Goal: Transaction & Acquisition: Purchase product/service

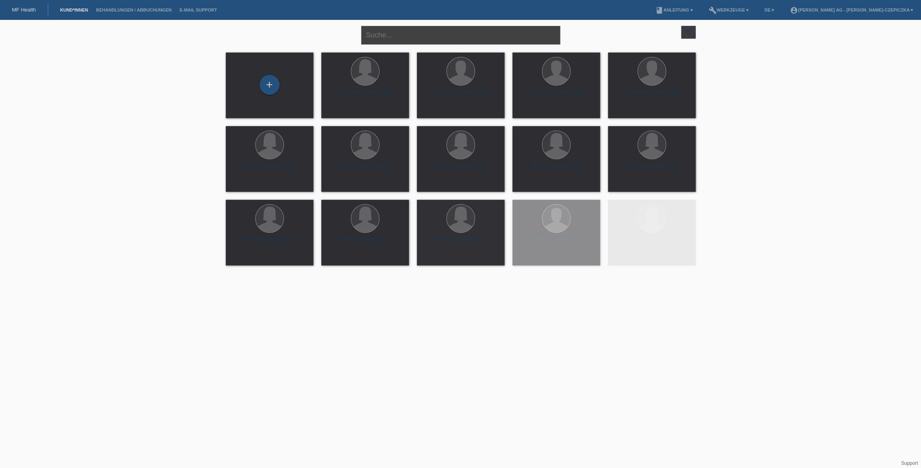
click at [433, 37] on input "text" at bounding box center [460, 35] width 199 height 19
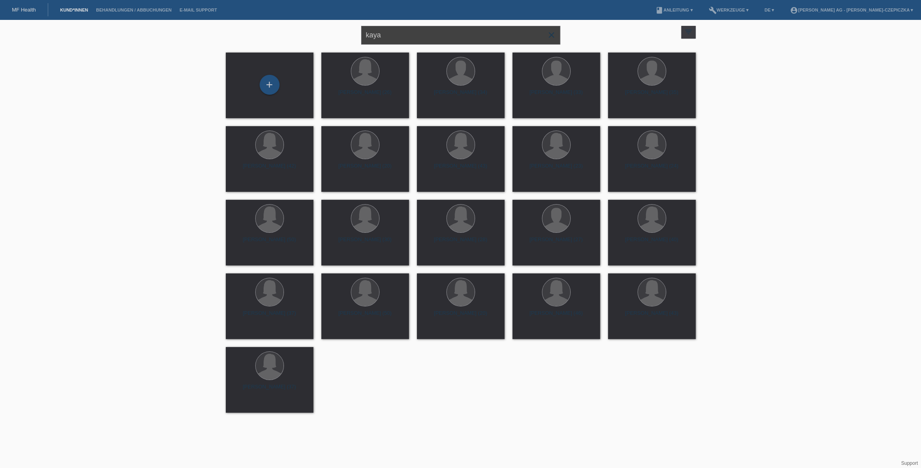
type input "kaya"
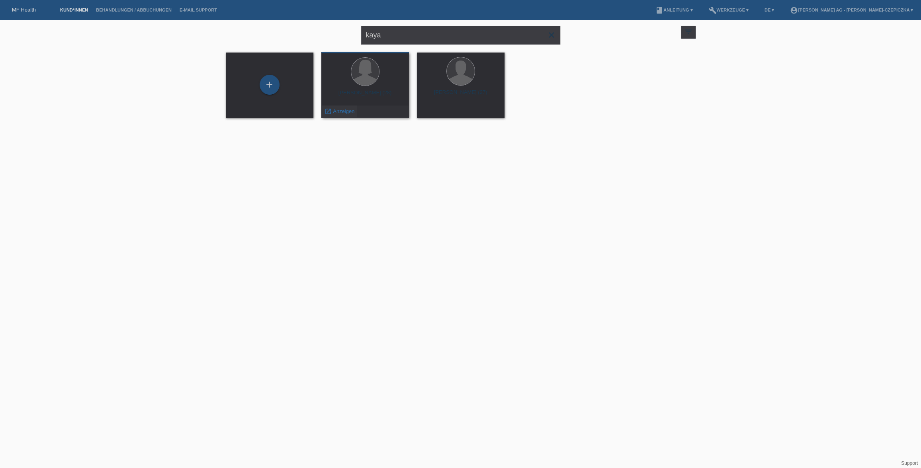
click at [335, 111] on span "Anzeigen" at bounding box center [344, 111] width 22 height 6
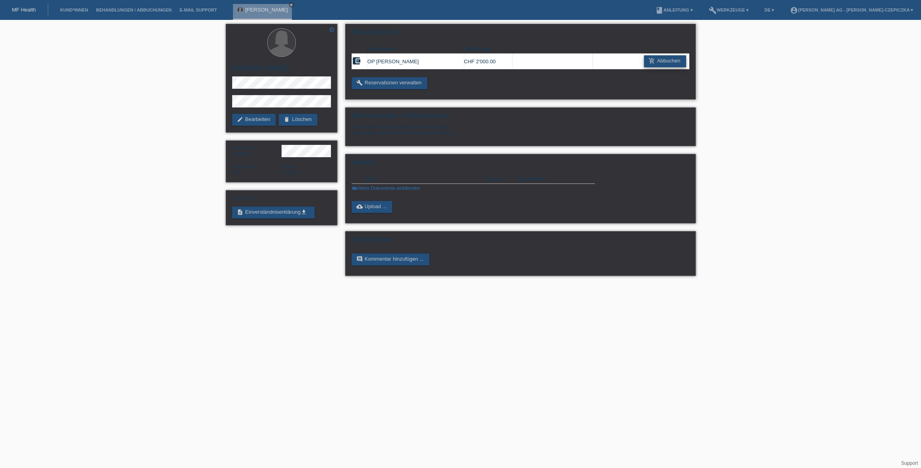
click at [666, 61] on link "add_shopping_cart Abbuchen" at bounding box center [665, 61] width 42 height 12
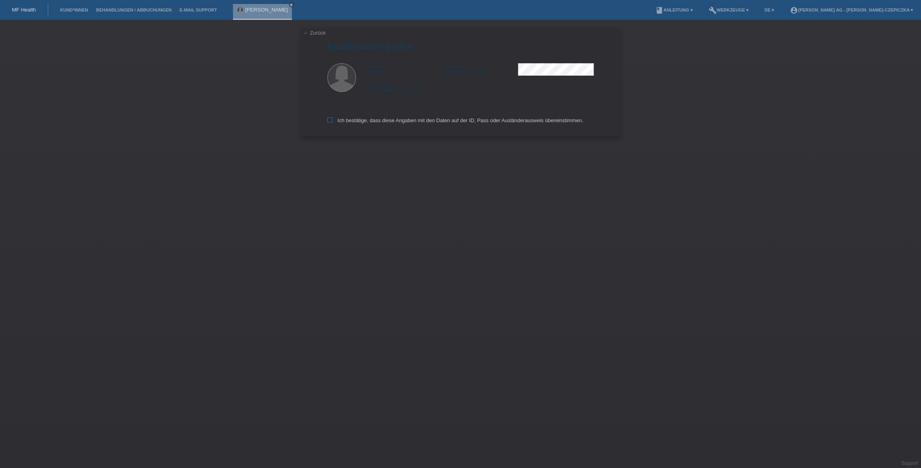
click at [331, 122] on icon at bounding box center [329, 120] width 5 height 5
click at [331, 122] on input "Ich bestätige, dass diese Angaben mit den Daten auf der ID, Pass oder Ausländer…" at bounding box center [329, 120] width 5 height 5
checkbox input "true"
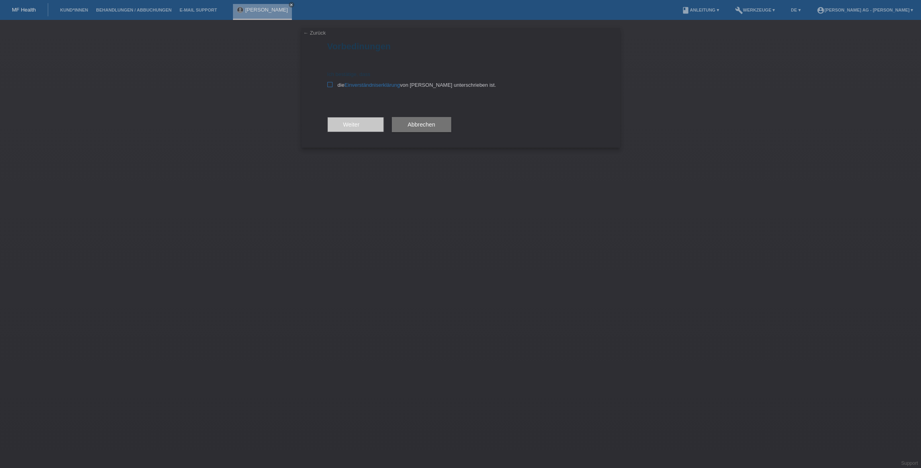
click at [331, 86] on icon at bounding box center [329, 84] width 5 height 5
click at [331, 86] on input "die Einverständniserklärung von der Kundin unterschrieben ist." at bounding box center [329, 84] width 5 height 5
checkbox input "true"
click at [306, 35] on link "← Zurück" at bounding box center [315, 33] width 22 height 6
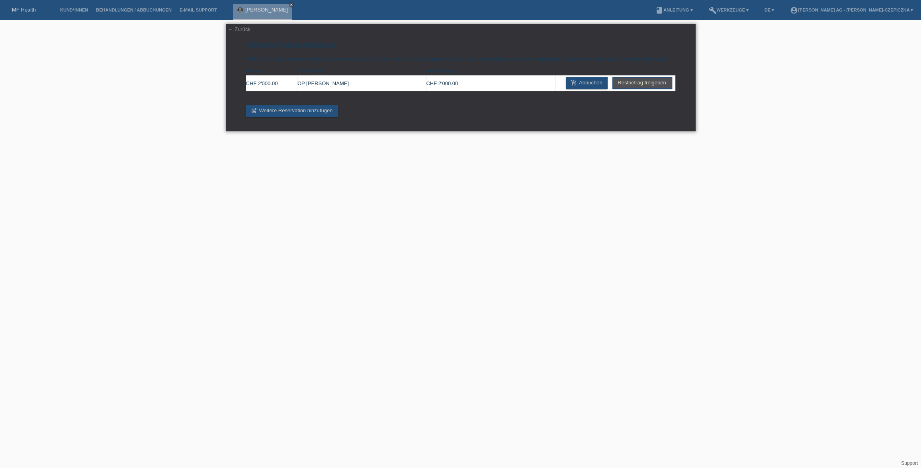
click at [237, 31] on link "← Zurück" at bounding box center [239, 29] width 22 height 6
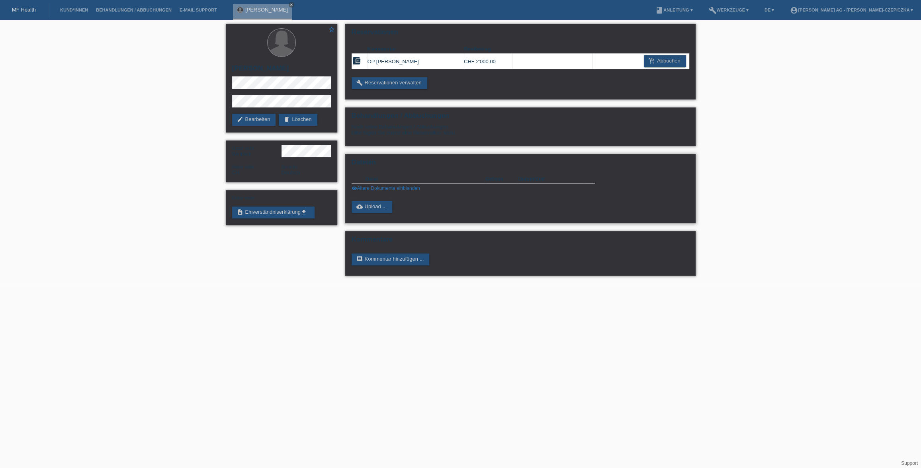
click at [402, 188] on link "visibility Ältere Dokumente einblenden" at bounding box center [386, 189] width 69 height 6
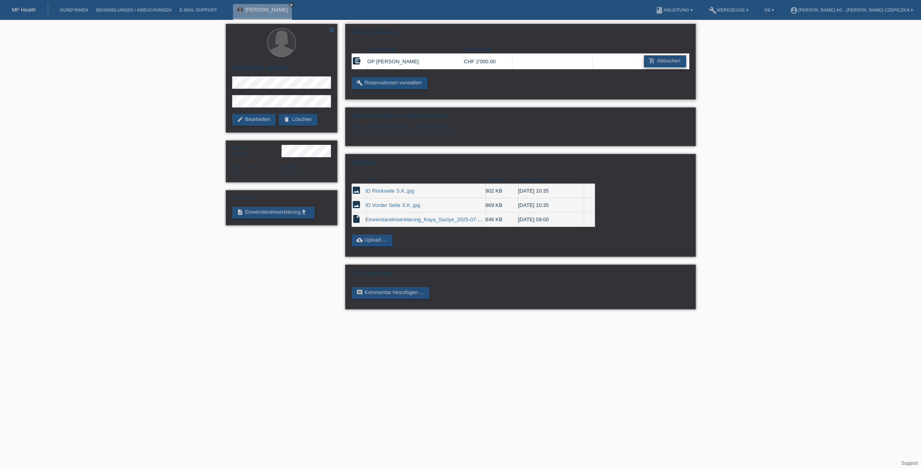
click at [674, 59] on link "add_shopping_cart Abbuchen" at bounding box center [665, 61] width 42 height 12
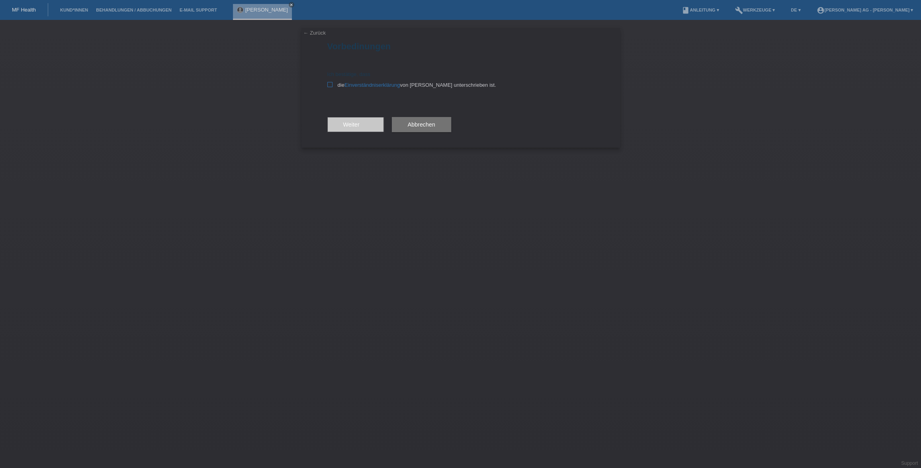
click at [328, 83] on icon at bounding box center [329, 84] width 5 height 5
click at [328, 83] on input "die Einverständniserklärung von der Kundin unterschrieben ist." at bounding box center [329, 84] width 5 height 5
checkbox input "true"
click at [372, 127] on button "Weiter arrow_forward" at bounding box center [355, 124] width 57 height 15
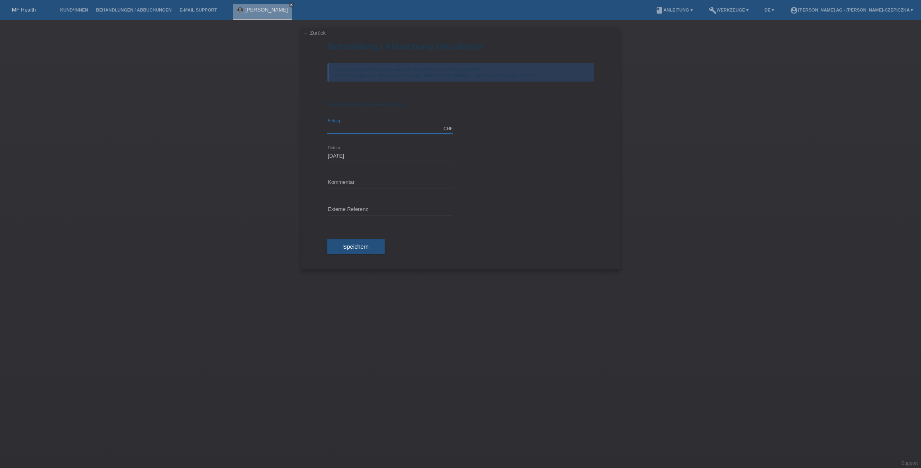
click at [368, 128] on input "text" at bounding box center [389, 129] width 125 height 10
type input "2000.00"
click at [349, 210] on input "text" at bounding box center [389, 210] width 125 height 10
click at [375, 177] on div "error Kommentar" at bounding box center [389, 183] width 125 height 27
click at [374, 184] on input "text" at bounding box center [389, 183] width 125 height 10
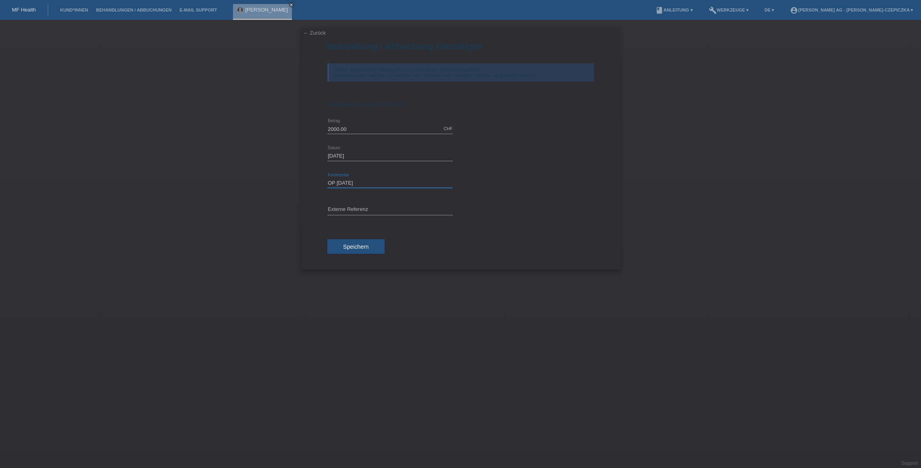
type input "OP 04.09.2025"
click at [356, 209] on input "text" at bounding box center [389, 210] width 125 height 10
paste input "kv-11094-104296"
type input "kv-11094-104296"
click at [355, 245] on span "Speichern" at bounding box center [355, 247] width 25 height 6
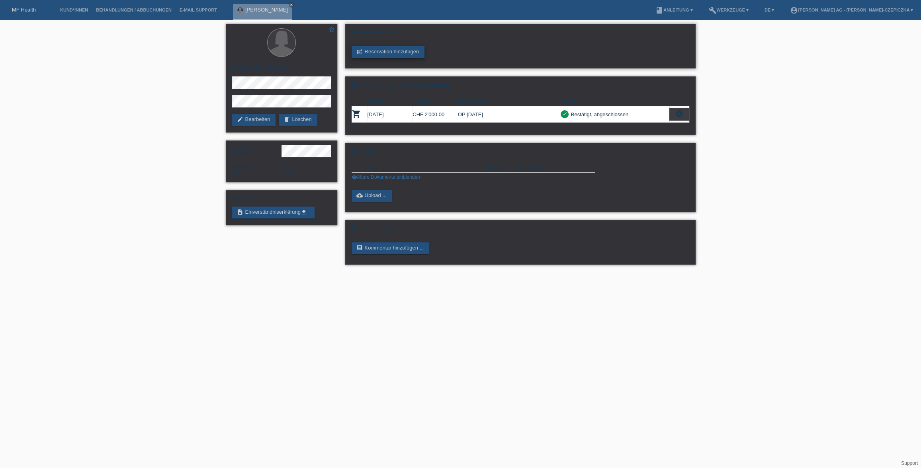
click at [391, 53] on link "post_add Reservation hinzufügen" at bounding box center [388, 52] width 73 height 12
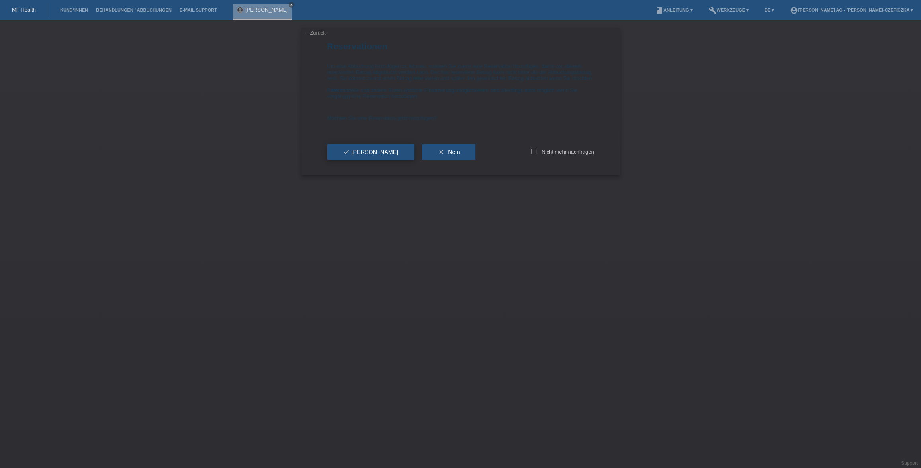
click at [359, 160] on button "check Ja" at bounding box center [370, 152] width 87 height 15
click at [347, 155] on icon "check" at bounding box center [346, 152] width 6 height 6
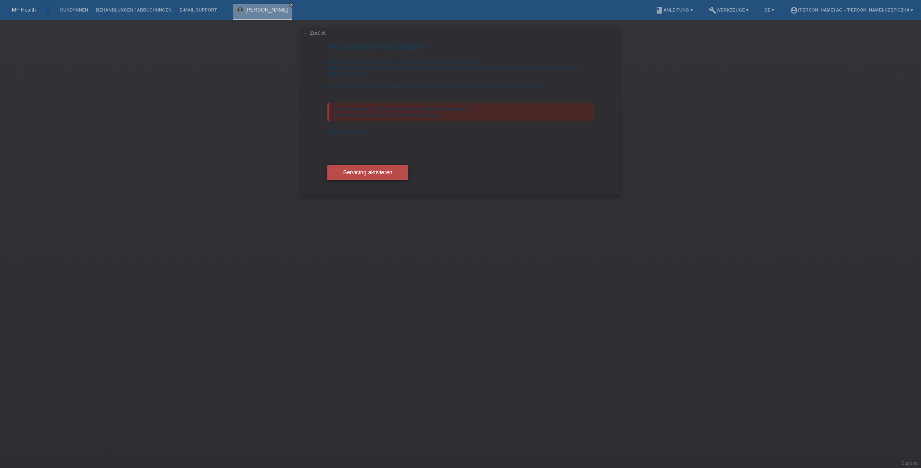
click at [384, 175] on span "Servicing aktivieren" at bounding box center [367, 172] width 49 height 6
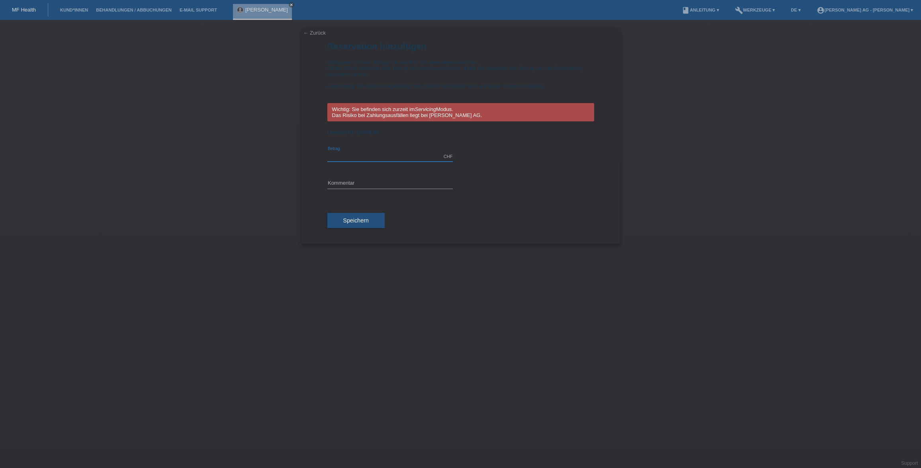
click at [372, 159] on input "text" at bounding box center [389, 157] width 125 height 10
type input "10000.00"
click at [354, 180] on input "text" at bounding box center [389, 184] width 125 height 10
paste input "kv-11094-104296"
type input "kv-11094-104296"
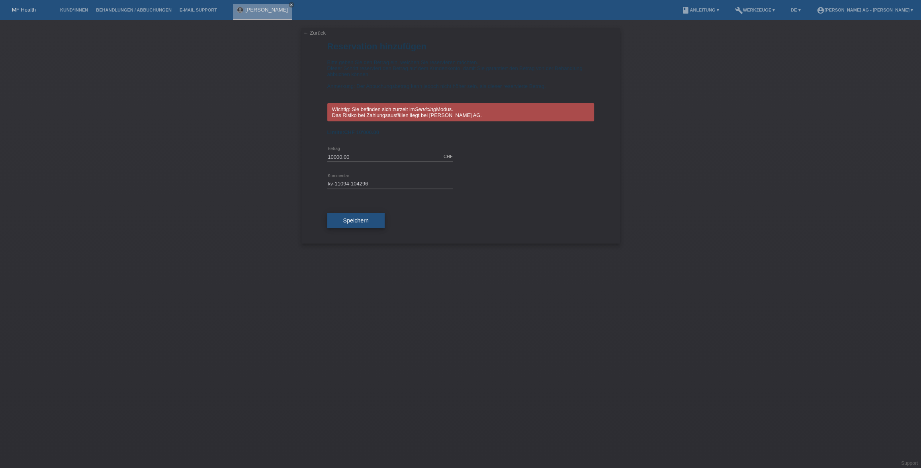
click at [350, 225] on button "Speichern" at bounding box center [355, 220] width 57 height 15
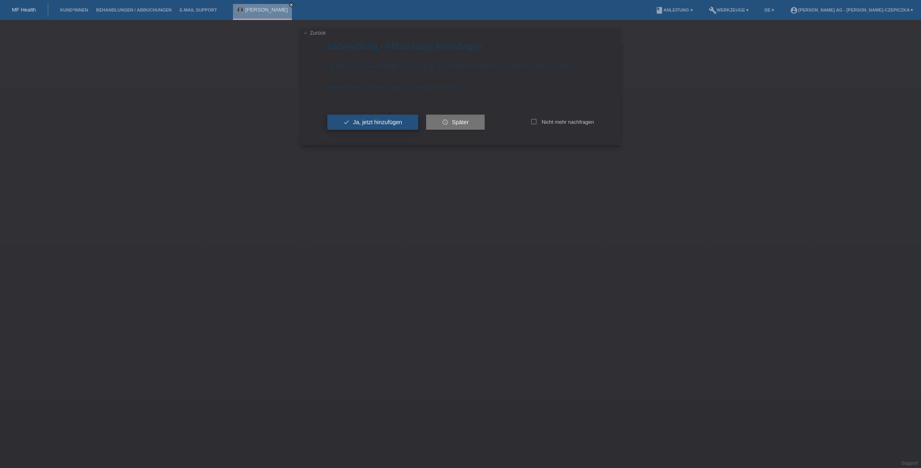
click at [374, 121] on span "Ja, jetzt hinzufügen" at bounding box center [377, 122] width 49 height 6
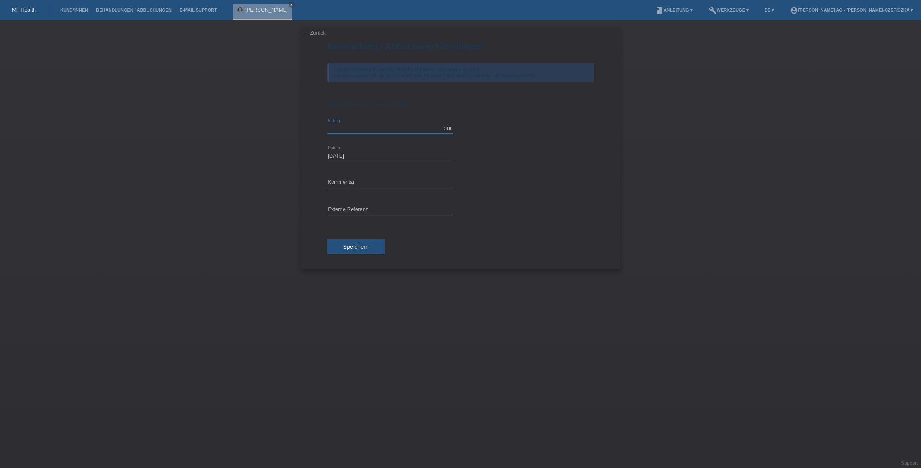
click at [372, 126] on input "text" at bounding box center [389, 129] width 125 height 10
type input "10000.00"
click at [360, 212] on input "text" at bounding box center [389, 210] width 125 height 10
paste input "kv-11094-104296"
type input "kv-11094-104296"
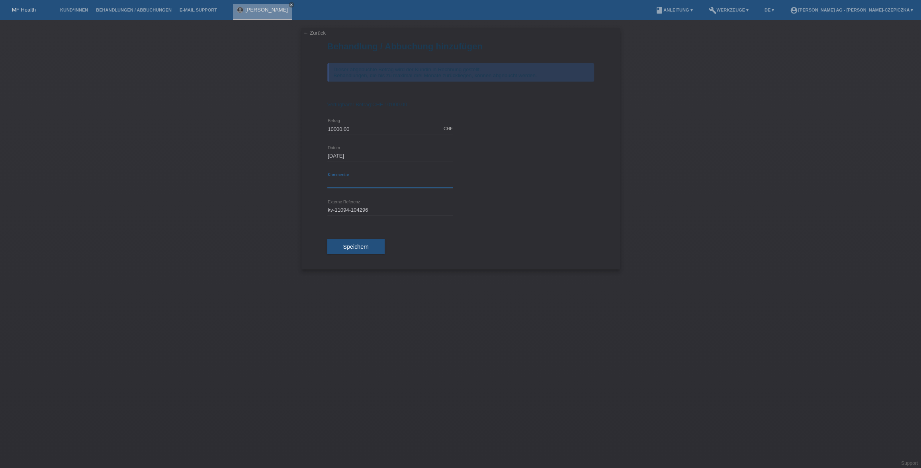
click at [358, 183] on input "text" at bounding box center [389, 183] width 125 height 10
type input "OP 04.09.2025"
click at [351, 248] on span "Speichern" at bounding box center [355, 247] width 25 height 6
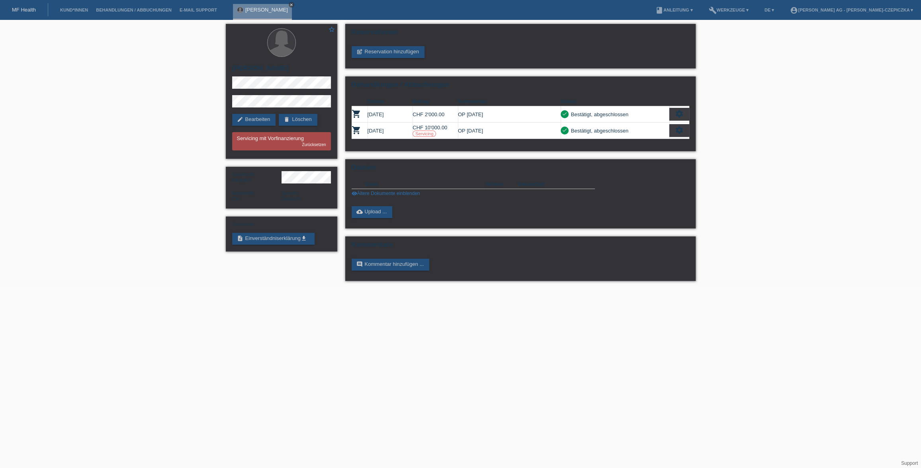
click at [290, 4] on icon "close" at bounding box center [292, 5] width 4 height 4
click at [74, 11] on link "Kund*innen" at bounding box center [74, 10] width 36 height 5
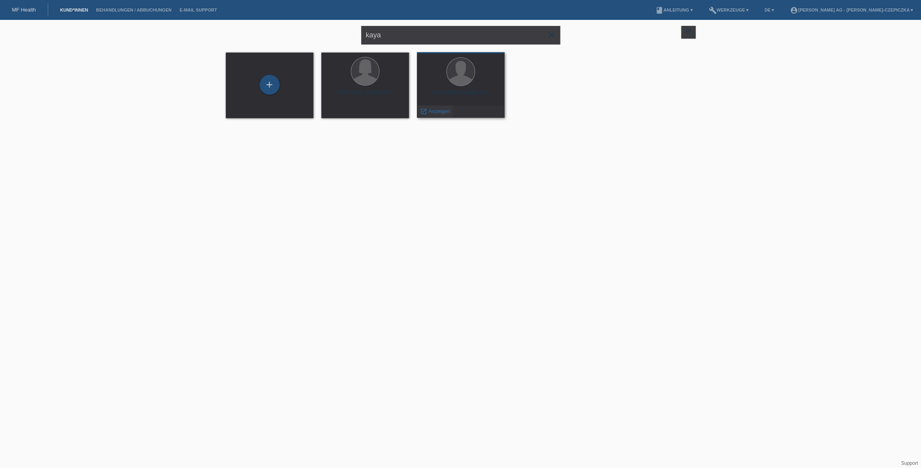
click at [429, 113] on span "Anzeigen" at bounding box center [440, 111] width 22 height 6
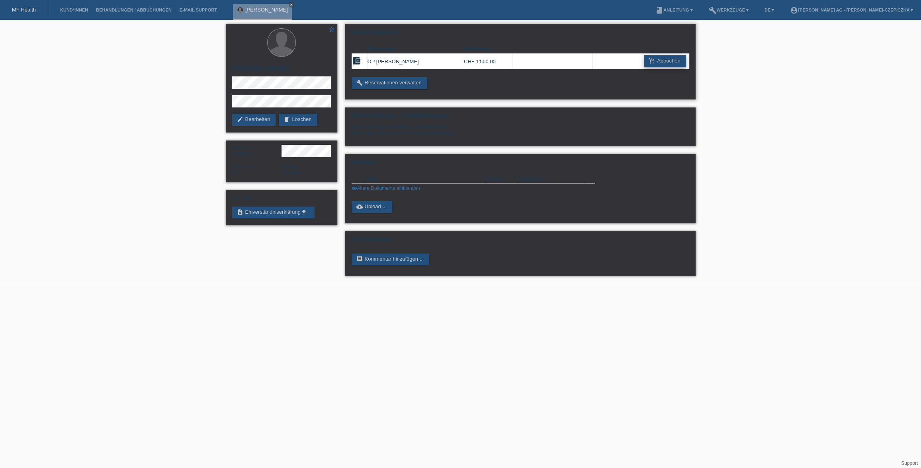
click at [660, 59] on link "add_shopping_cart Abbuchen" at bounding box center [665, 61] width 42 height 12
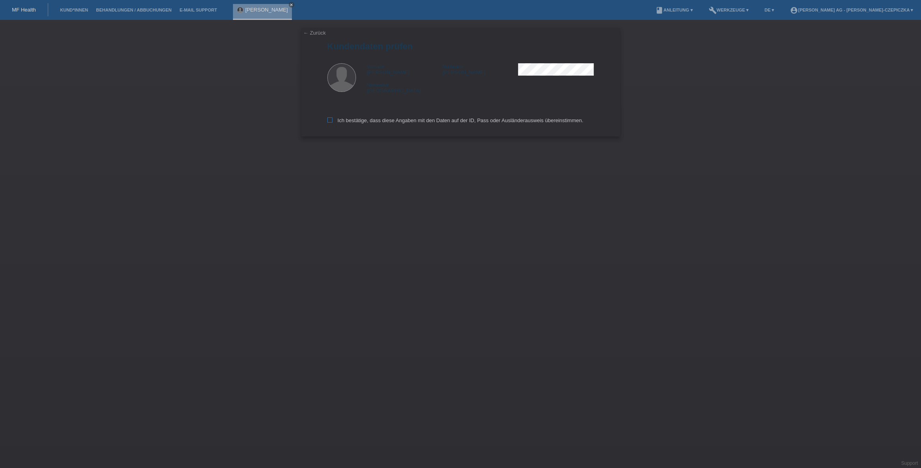
click at [331, 121] on icon at bounding box center [329, 120] width 5 height 5
click at [331, 121] on input "Ich bestätige, dass diese Angaben mit den Daten auf der ID, Pass oder Ausländer…" at bounding box center [329, 120] width 5 height 5
checkbox input "true"
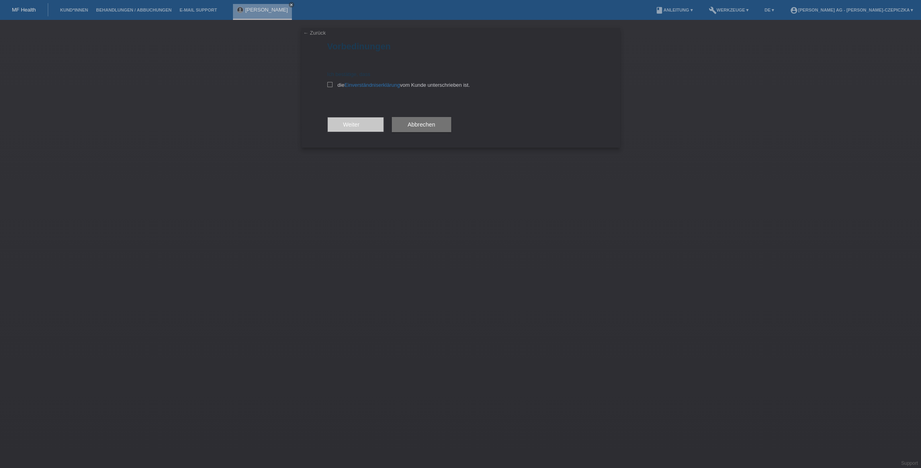
click at [306, 35] on link "← Zurück" at bounding box center [315, 33] width 22 height 6
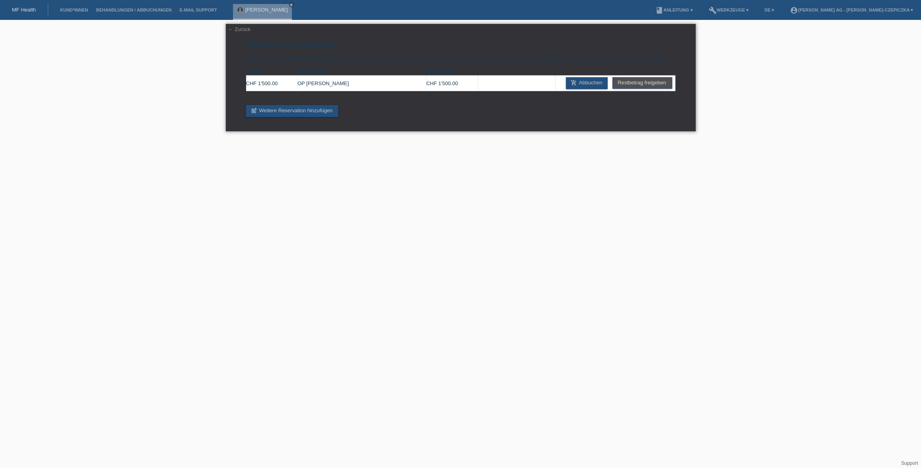
click at [239, 28] on link "← Zurück" at bounding box center [239, 29] width 22 height 6
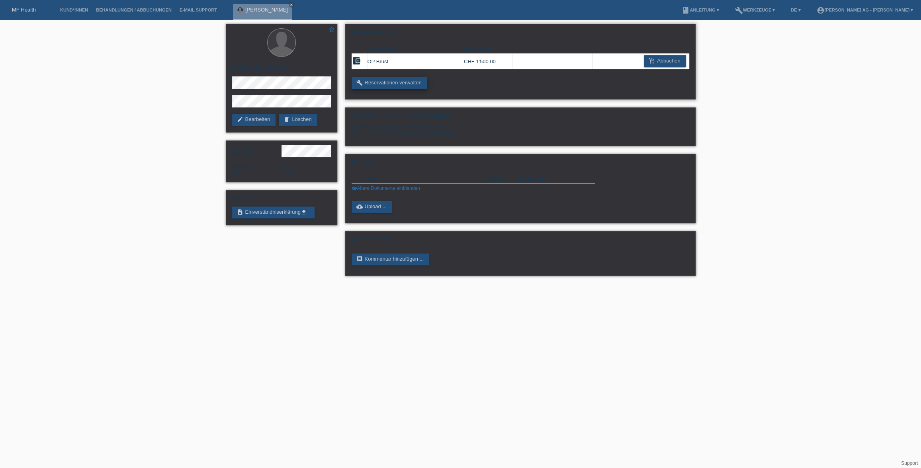
click at [391, 86] on link "build Reservationen verwalten" at bounding box center [390, 83] width 76 height 12
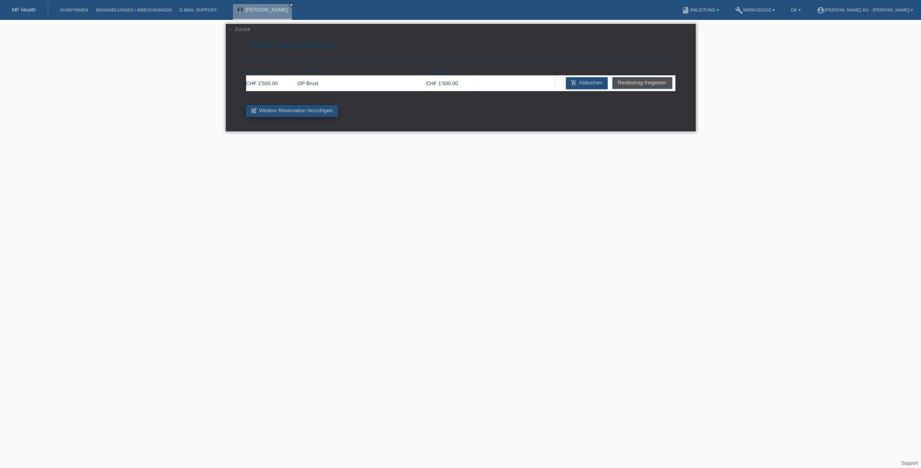
click at [304, 113] on link "post_add Weitere Reservation hinzufügen" at bounding box center [292, 111] width 92 height 12
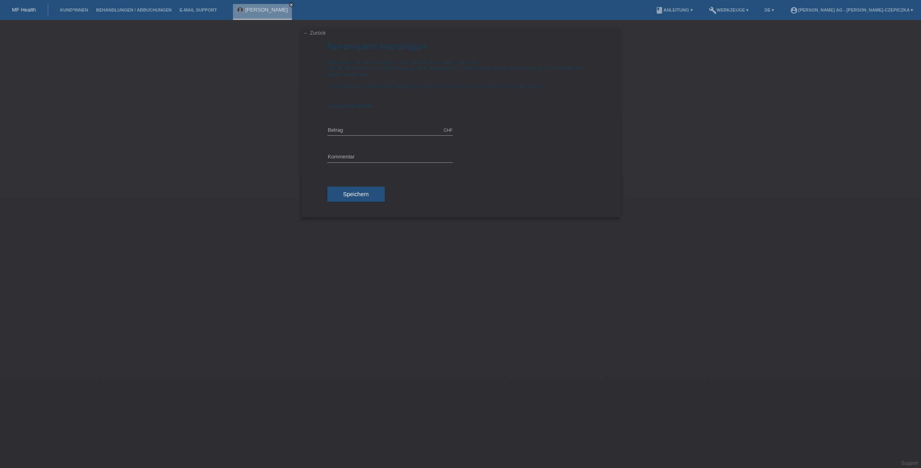
click at [290, 5] on icon "close" at bounding box center [292, 5] width 4 height 4
click at [72, 16] on li "Kund*innen" at bounding box center [74, 10] width 36 height 20
click at [72, 12] on link "Kund*innen" at bounding box center [74, 10] width 36 height 5
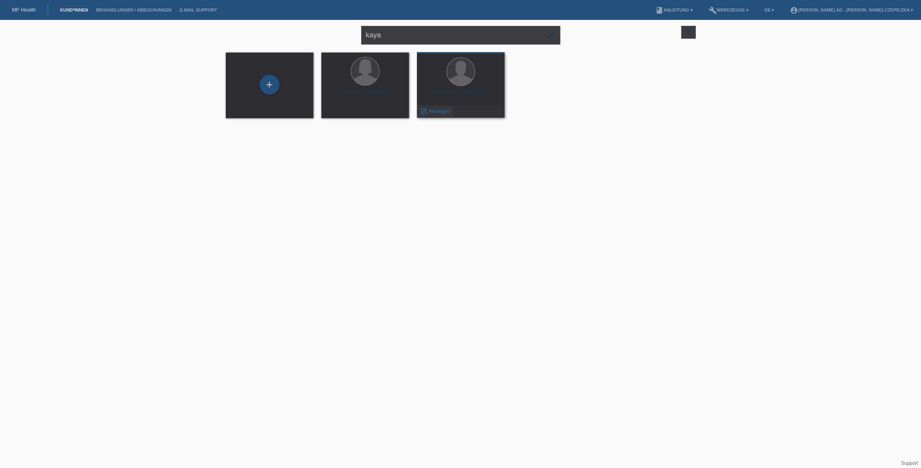
click at [439, 115] on div "launch Anzeigen" at bounding box center [435, 112] width 36 height 12
click at [439, 114] on span "Anzeigen" at bounding box center [440, 111] width 22 height 6
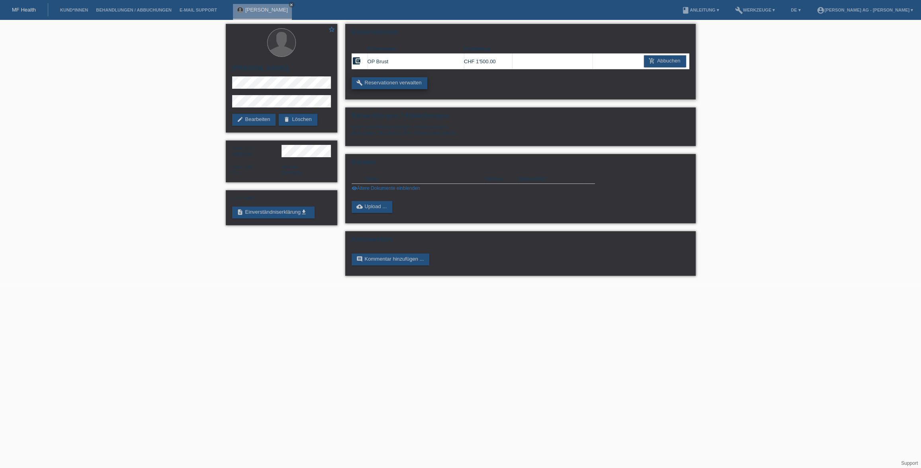
click at [414, 87] on link "build Reservationen verwalten" at bounding box center [390, 83] width 76 height 12
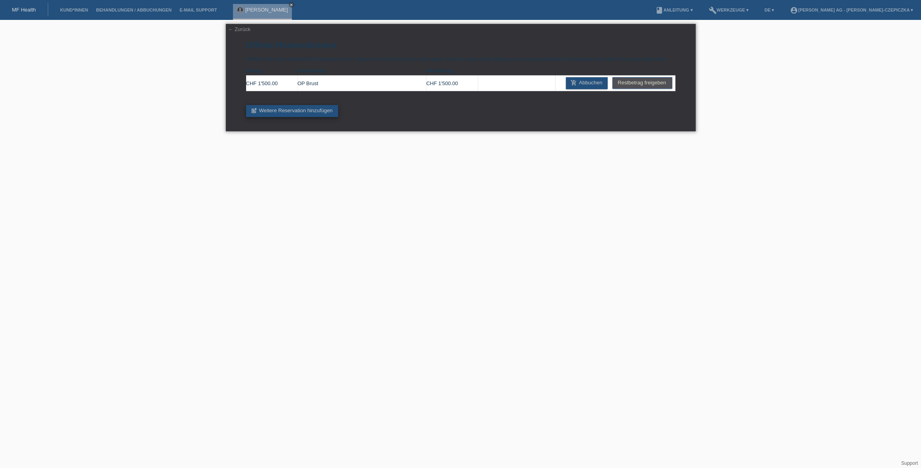
click at [277, 113] on link "post_add Weitere Reservation hinzufügen" at bounding box center [292, 111] width 92 height 12
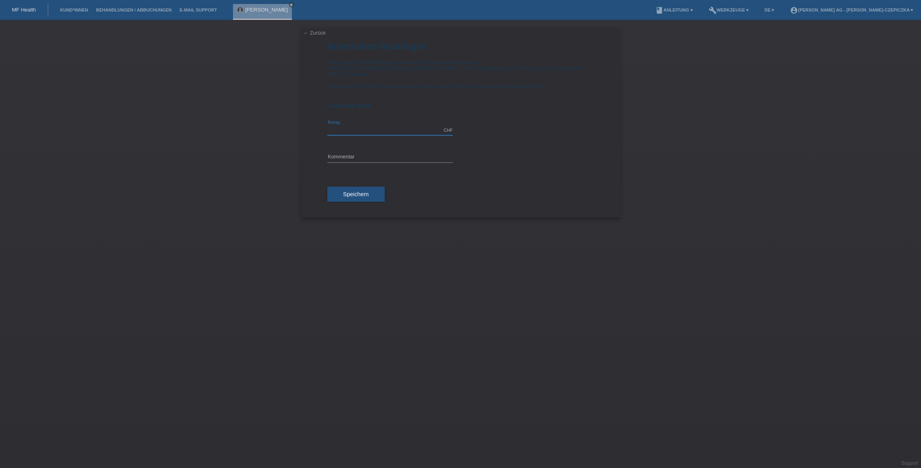
click at [369, 135] on input "text" at bounding box center [389, 130] width 125 height 10
type input "500.00"
click at [373, 161] on input "text" at bounding box center [389, 158] width 125 height 10
type input "Liposuction"
drag, startPoint x: 373, startPoint y: 161, endPoint x: 371, endPoint y: 194, distance: 33.5
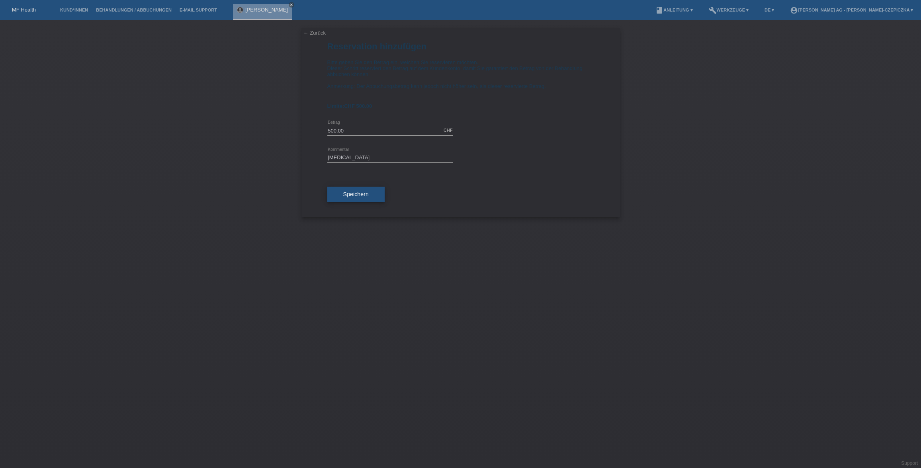
click at [371, 194] on button "Speichern" at bounding box center [355, 194] width 57 height 15
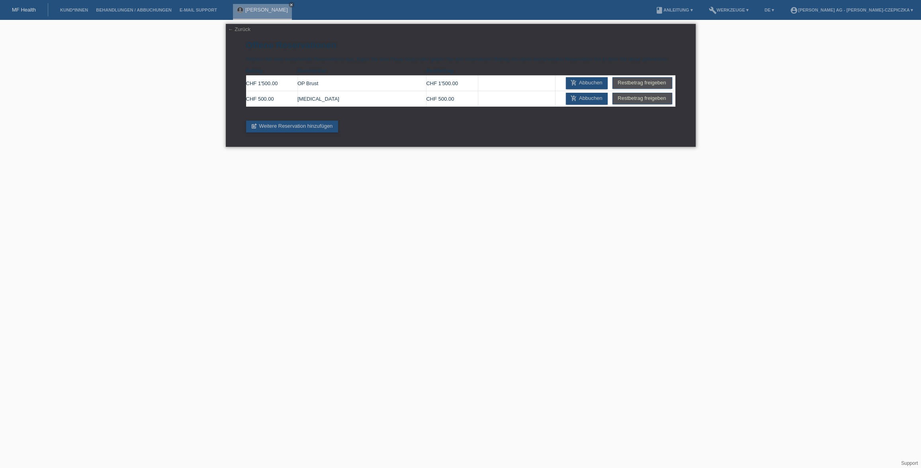
click at [335, 83] on td "OP Brust" at bounding box center [362, 84] width 129 height 16
click at [633, 99] on link "Restbetrag freigeben" at bounding box center [642, 99] width 59 height 12
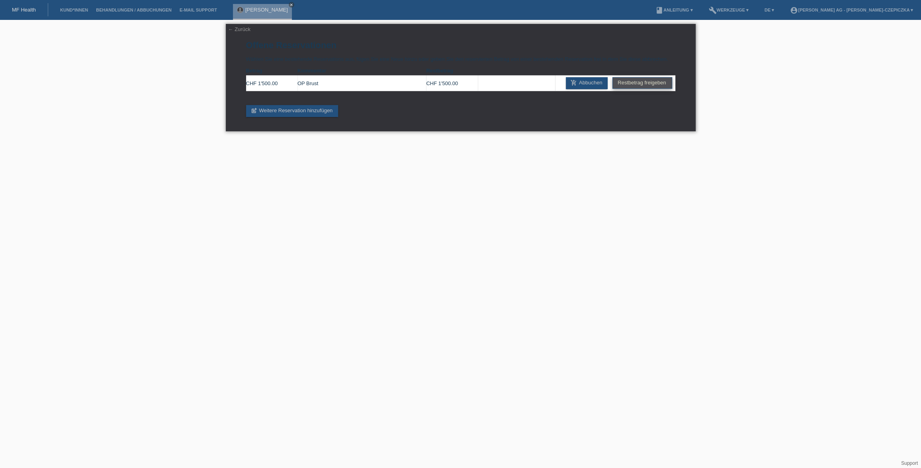
click at [632, 84] on link "Restbetrag freigeben" at bounding box center [642, 83] width 59 height 12
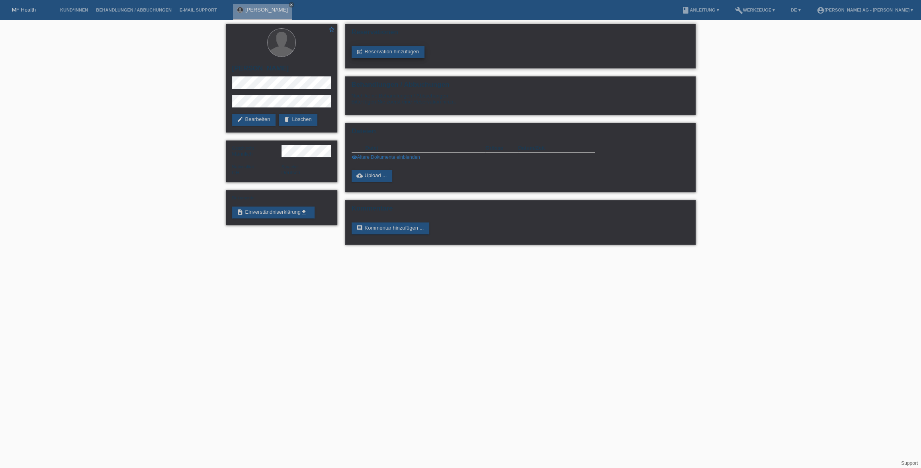
click at [367, 51] on link "post_add Reservation hinzufügen" at bounding box center [388, 52] width 73 height 12
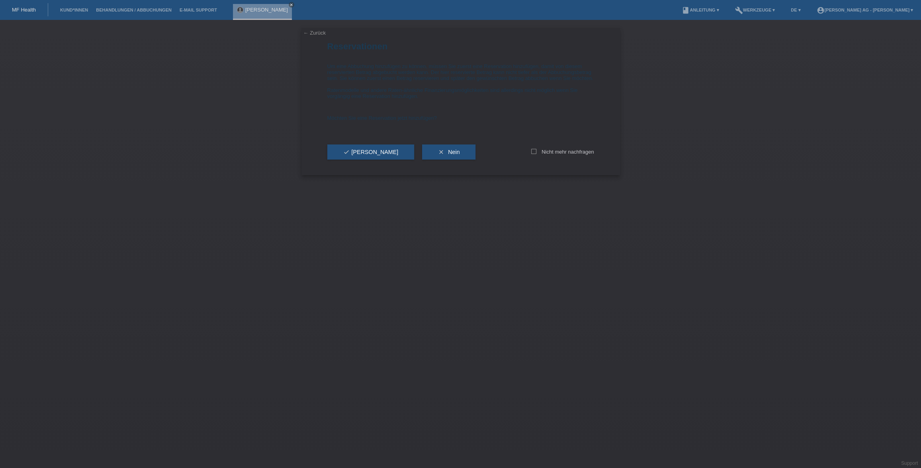
click at [313, 36] on div "← Zurück Reservationen Um eine Abbuchung hinzufügen zu können, müssen Sie zuers…" at bounding box center [461, 101] width 319 height 147
click at [309, 31] on link "← Zurück" at bounding box center [315, 33] width 22 height 6
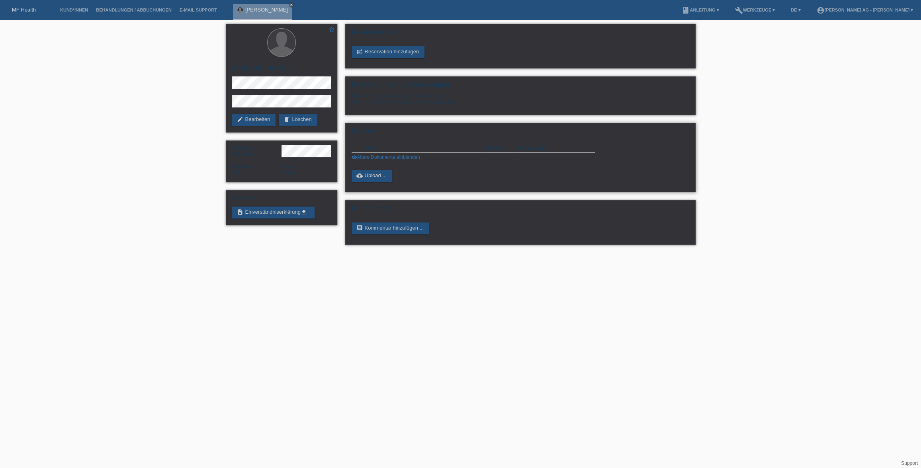
click at [395, 159] on link "visibility Ältere Dokumente einblenden" at bounding box center [386, 158] width 69 height 6
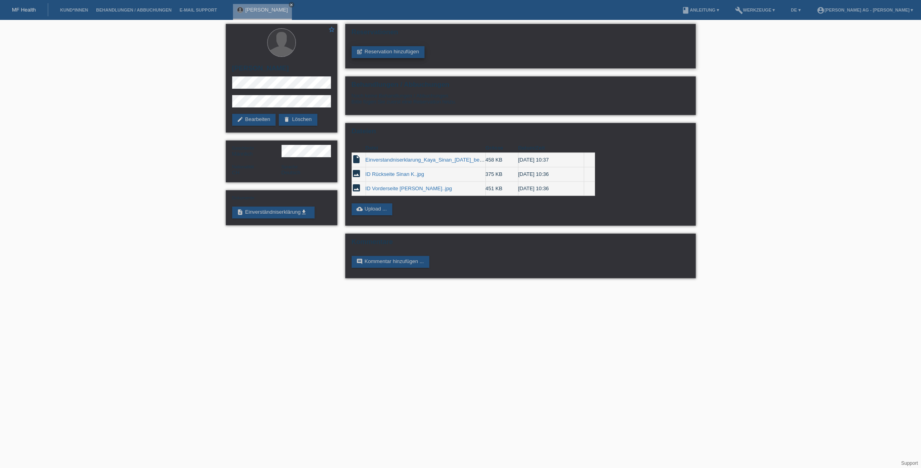
click at [379, 50] on link "post_add Reservation hinzufügen" at bounding box center [388, 52] width 73 height 12
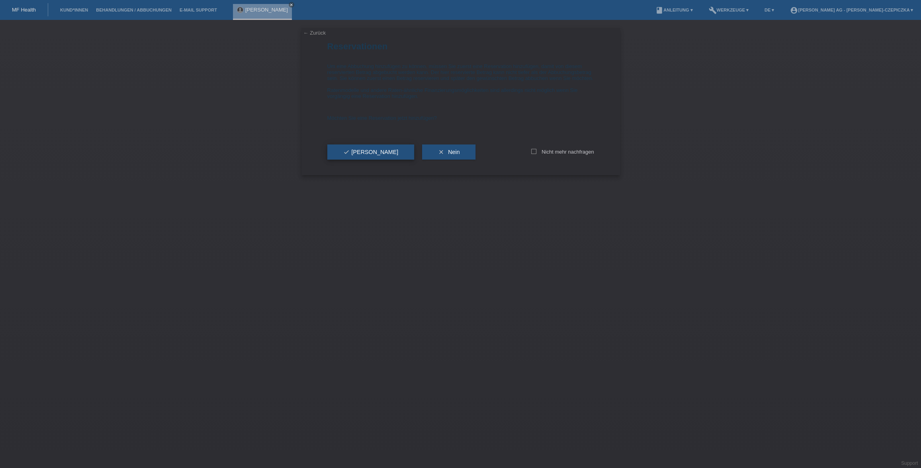
click at [355, 155] on span "check Ja" at bounding box center [370, 152] width 55 height 6
click at [382, 129] on input "text" at bounding box center [389, 130] width 125 height 10
type input "2000.00"
click at [378, 157] on input "text" at bounding box center [389, 158] width 125 height 10
type input "Lipo"
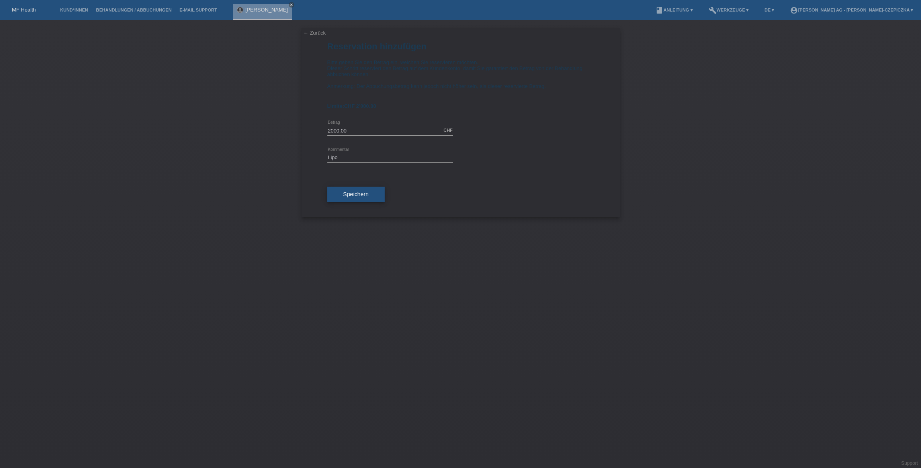
click at [370, 196] on button "Speichern" at bounding box center [355, 194] width 57 height 15
click at [369, 123] on span "Ja, jetzt hinzufügen" at bounding box center [377, 122] width 49 height 6
click at [332, 85] on icon at bounding box center [329, 84] width 5 height 5
click at [332, 85] on input "die Einverständniserklärung vom Kunde unterschrieben ist." at bounding box center [329, 84] width 5 height 5
checkbox input "true"
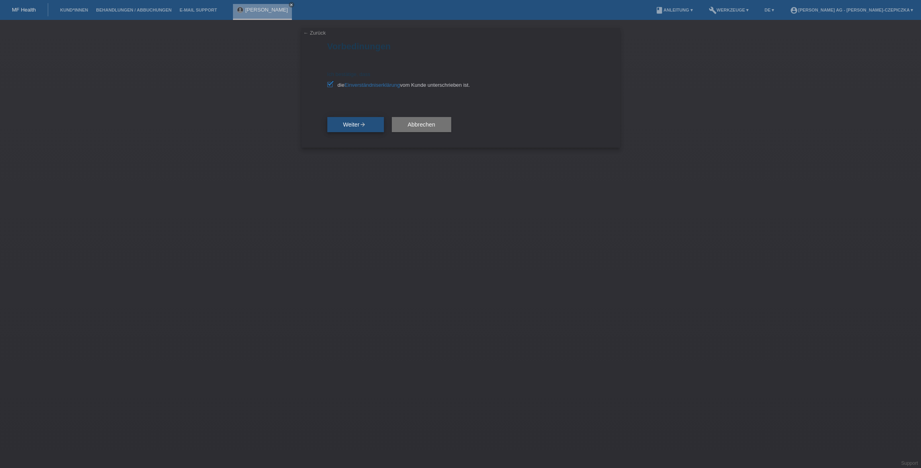
click at [355, 125] on span "Weiter arrow_forward" at bounding box center [355, 125] width 25 height 6
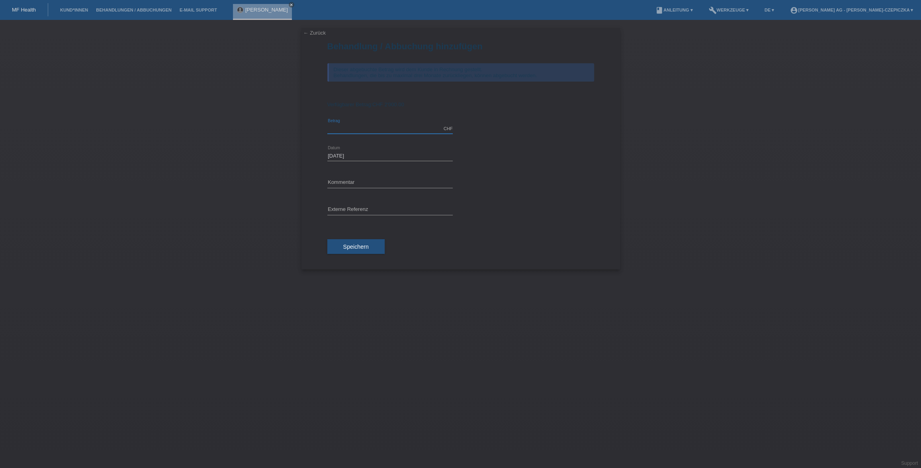
click at [363, 129] on input "text" at bounding box center [389, 129] width 125 height 10
type input "1"
type input "2000.00"
click at [359, 181] on input "text" at bounding box center [389, 183] width 125 height 10
type input "[MEDICAL_DATA]"
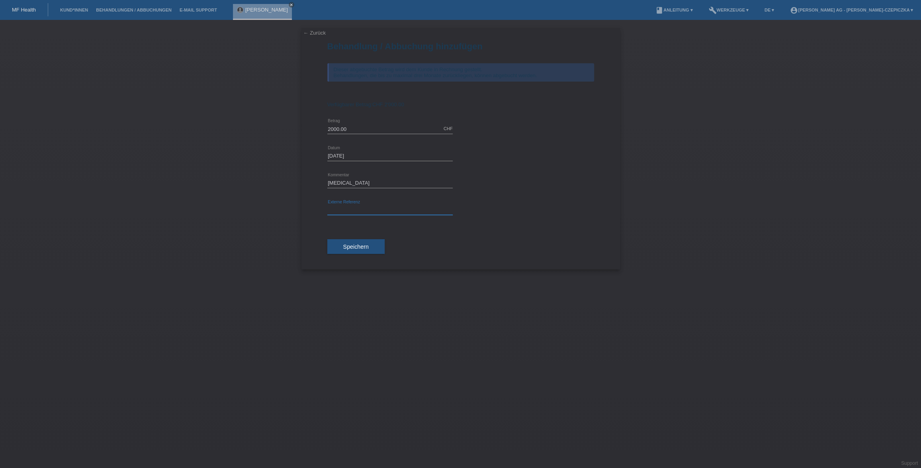
drag, startPoint x: 359, startPoint y: 181, endPoint x: 361, endPoint y: 209, distance: 27.6
click at [362, 212] on input "text" at bounding box center [389, 210] width 125 height 10
paste input "kv-11094-104296"
click at [361, 208] on input "kv-11094-104296" at bounding box center [389, 210] width 125 height 10
type input "kv-11094-104296"
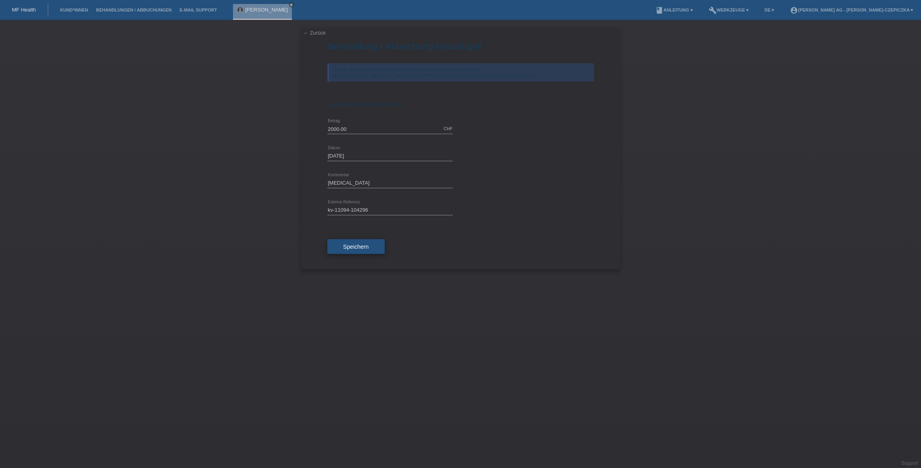
click at [368, 247] on span "Speichern" at bounding box center [355, 247] width 25 height 6
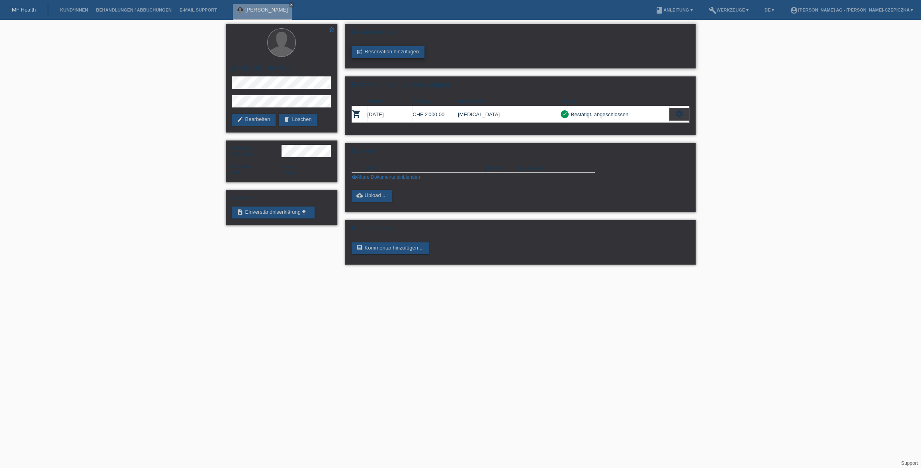
click at [373, 54] on link "post_add Reservation hinzufügen" at bounding box center [388, 52] width 73 height 12
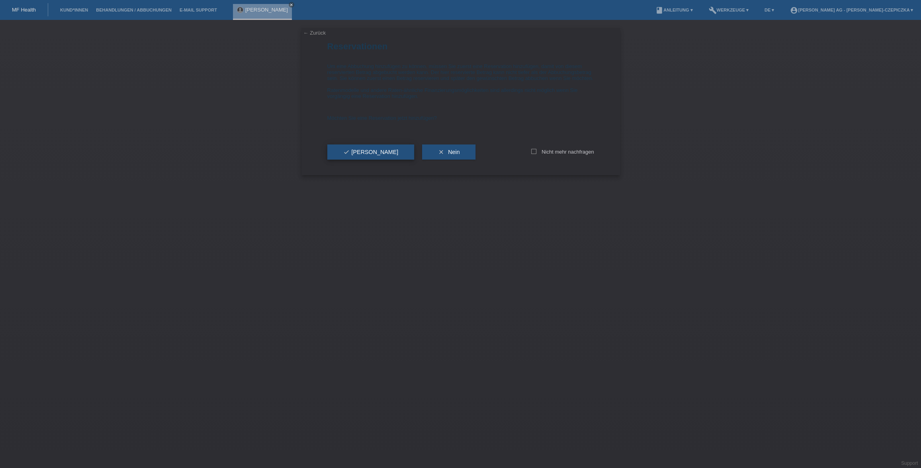
click at [355, 160] on button "check Ja" at bounding box center [370, 152] width 87 height 15
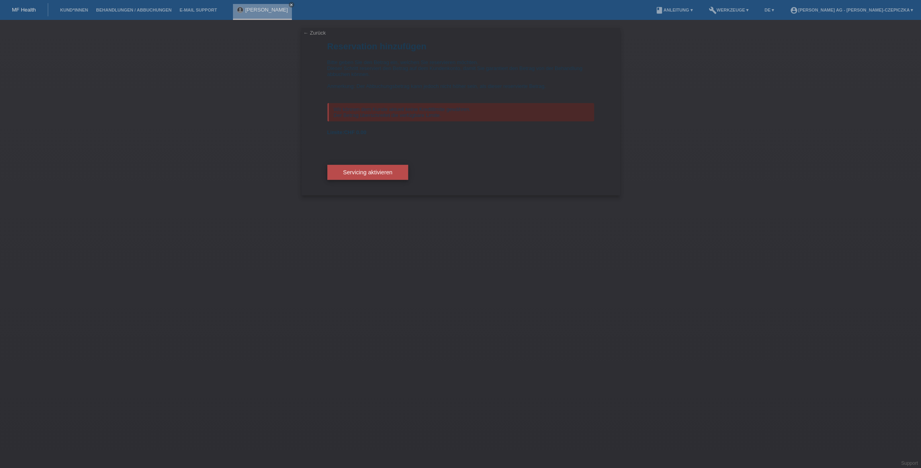
click at [370, 172] on span "Servicing aktivieren" at bounding box center [367, 172] width 49 height 6
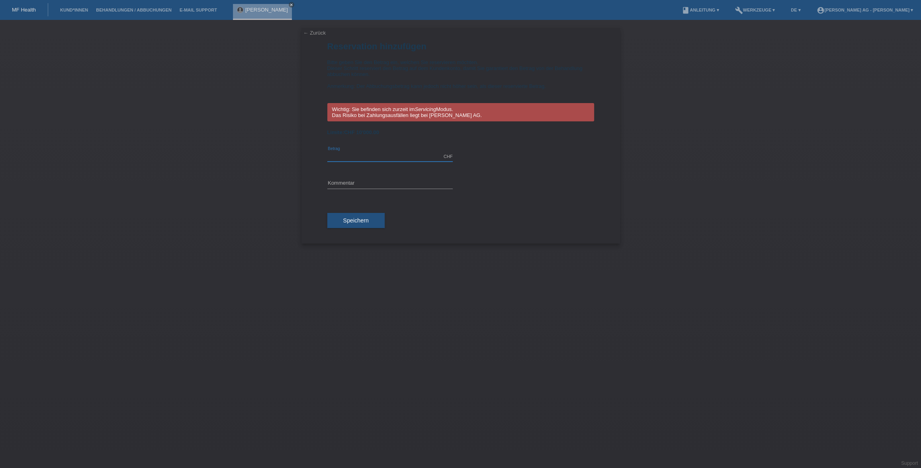
click at [371, 154] on input "text" at bounding box center [389, 157] width 125 height 10
type input "§"
type input "10000.00"
click at [369, 183] on input "text" at bounding box center [389, 184] width 125 height 10
type input "L"
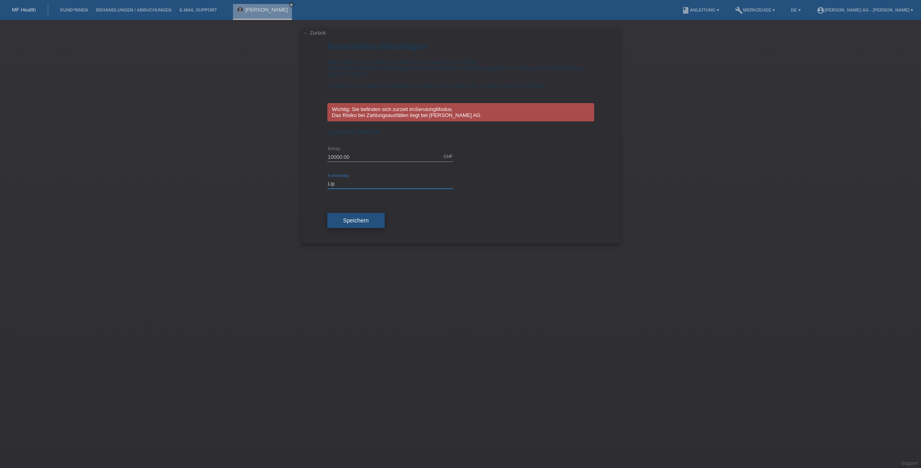
type input "Lipo"
type input "Liposuction"
click at [360, 227] on button "Speichern" at bounding box center [355, 220] width 57 height 15
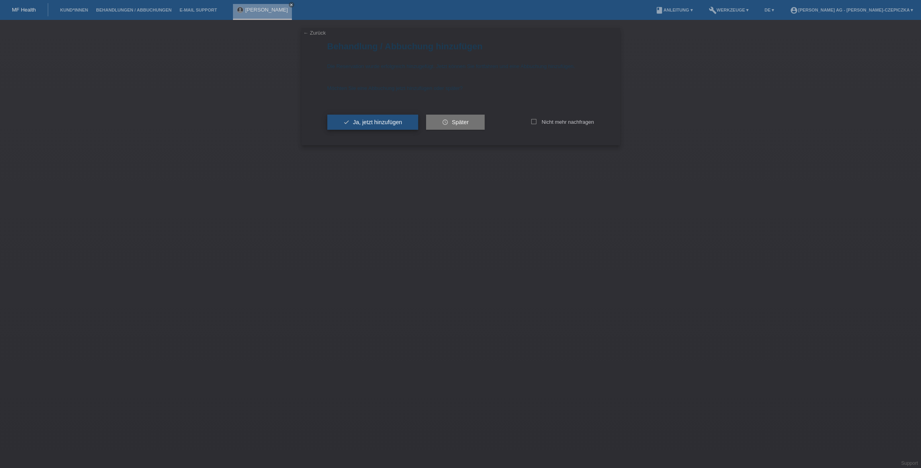
click at [366, 123] on span "Ja, jetzt hinzufügen" at bounding box center [377, 122] width 49 height 6
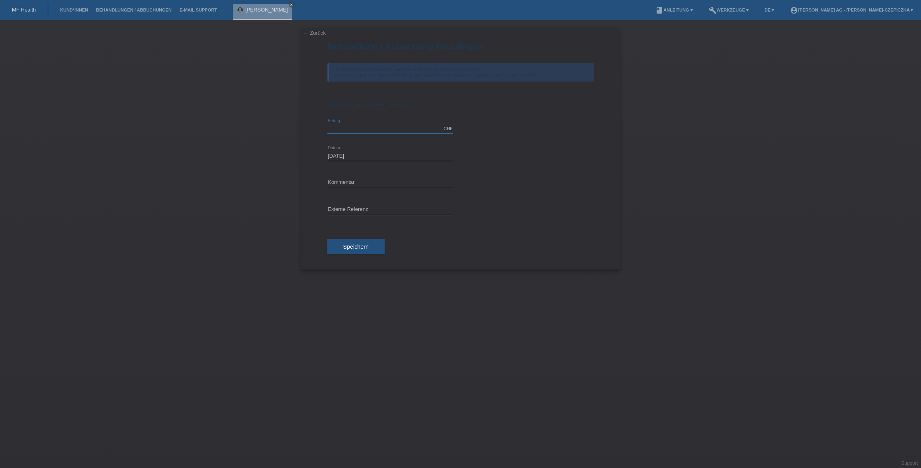
click at [410, 129] on input "text" at bounding box center [389, 129] width 125 height 10
type input "10000.00"
click at [392, 209] on input "text" at bounding box center [389, 210] width 125 height 10
paste input "kv-11094-104296"
type input "kv-11094-104296"
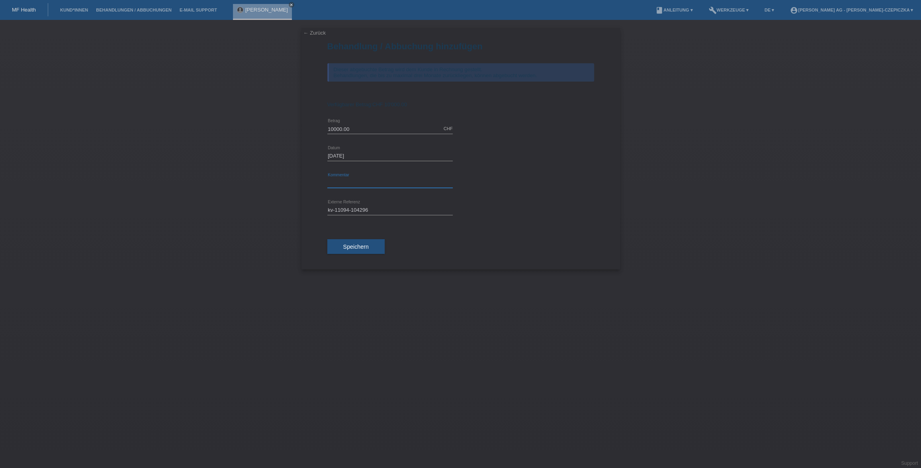
click at [374, 182] on input "text" at bounding box center [389, 183] width 125 height 10
type input "[MEDICAL_DATA]"
click at [364, 248] on span "Speichern" at bounding box center [355, 247] width 25 height 6
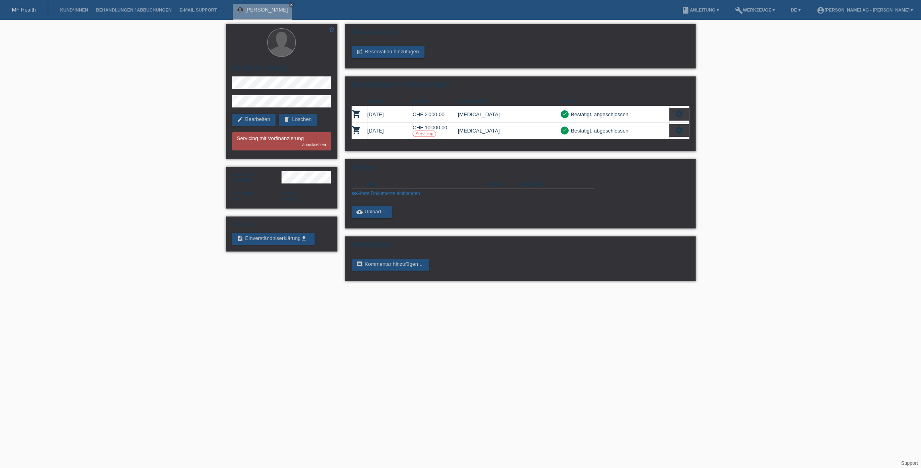
click at [739, 172] on div "star_border [PERSON_NAME] edit Bearbeiten delete Löschen Servicing mit Vorfinan…" at bounding box center [460, 154] width 921 height 269
click at [682, 115] on icon "settings" at bounding box center [679, 114] width 9 height 9
click at [605, 127] on span "Anzeigen" at bounding box center [604, 127] width 24 height 10
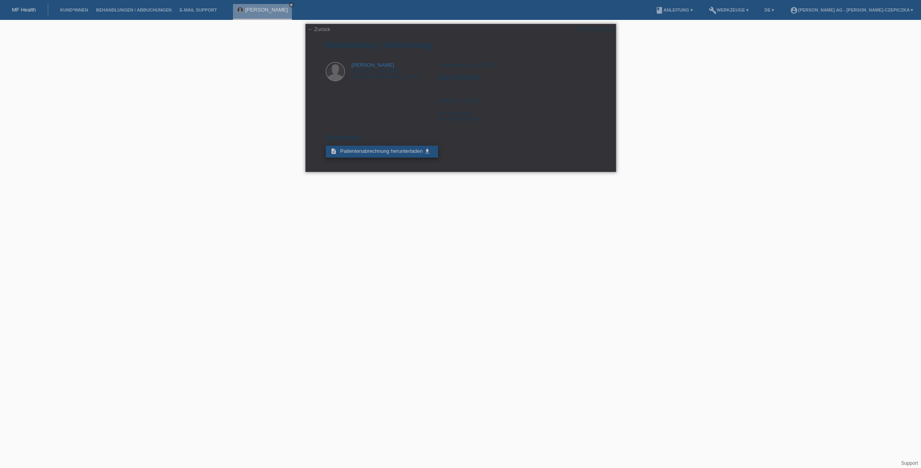
click at [408, 153] on span "Patientenabrechnung herunterladen" at bounding box center [381, 151] width 82 height 6
click at [290, 5] on icon "close" at bounding box center [292, 5] width 4 height 4
click at [71, 19] on li "Kund*innen" at bounding box center [74, 10] width 36 height 20
click at [310, 29] on link "← Zurück" at bounding box center [319, 29] width 22 height 6
